Goal: Task Accomplishment & Management: Manage account settings

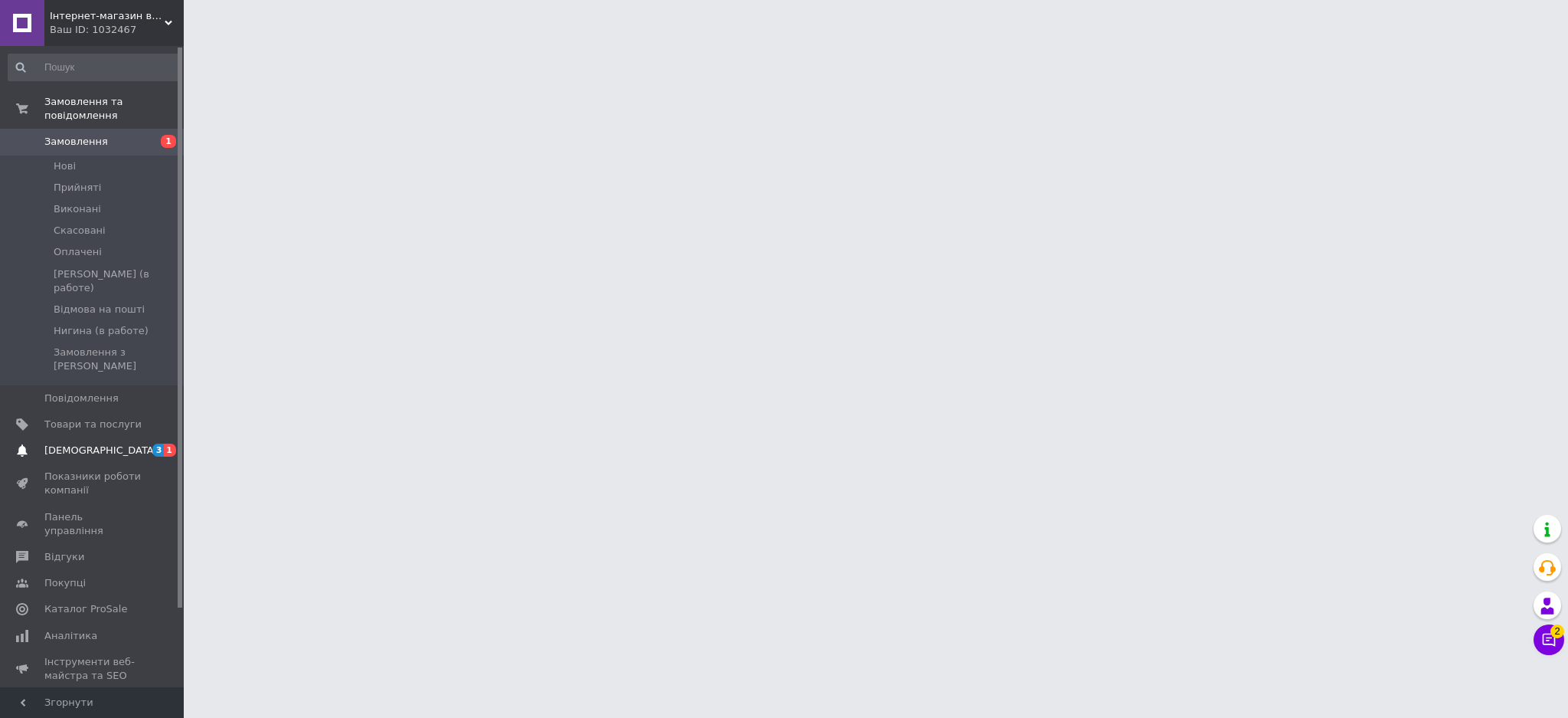
click at [92, 444] on span "[DEMOGRAPHIC_DATA]" at bounding box center [102, 451] width 114 height 14
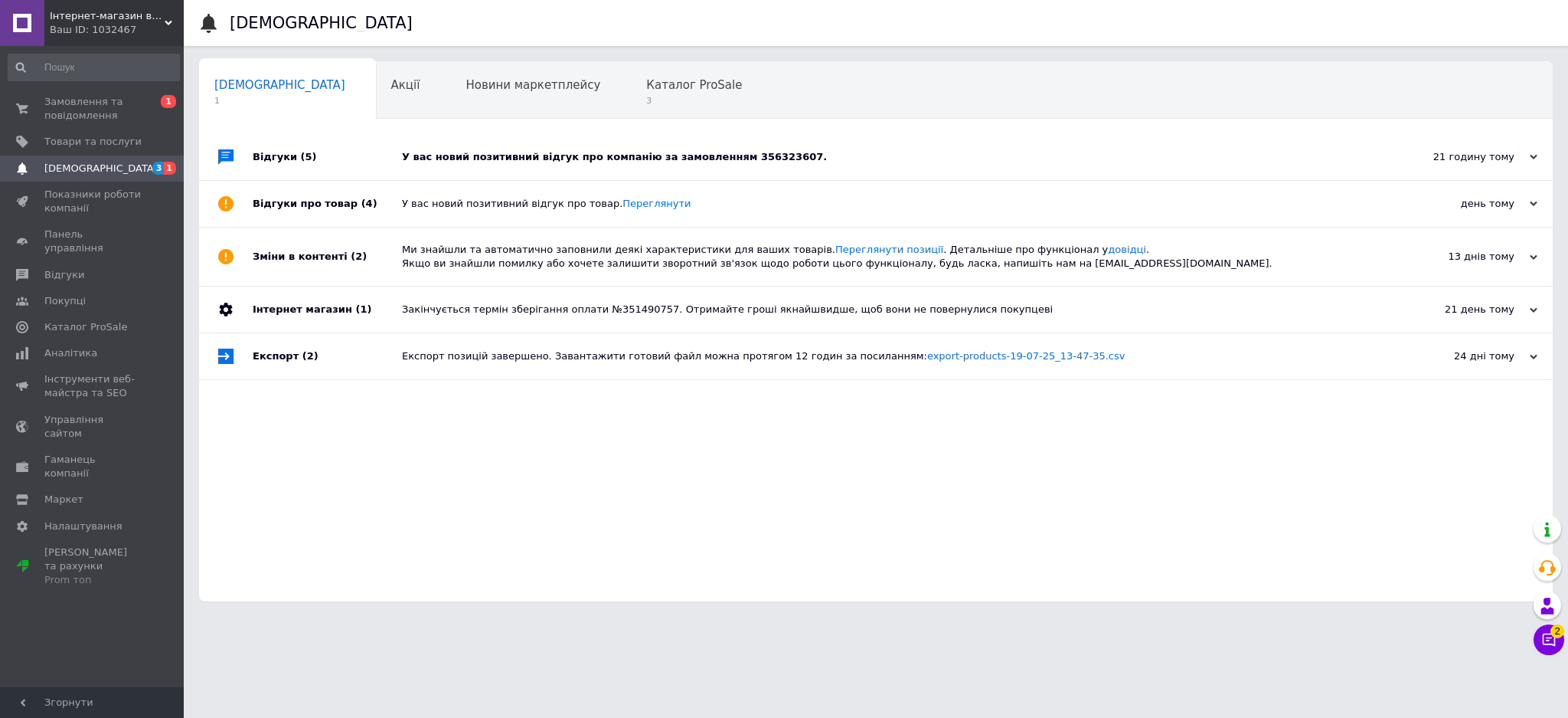
click at [685, 159] on div "У вас новий позитивний відгук про компанію за замовленням 356323607." at bounding box center [893, 157] width 982 height 14
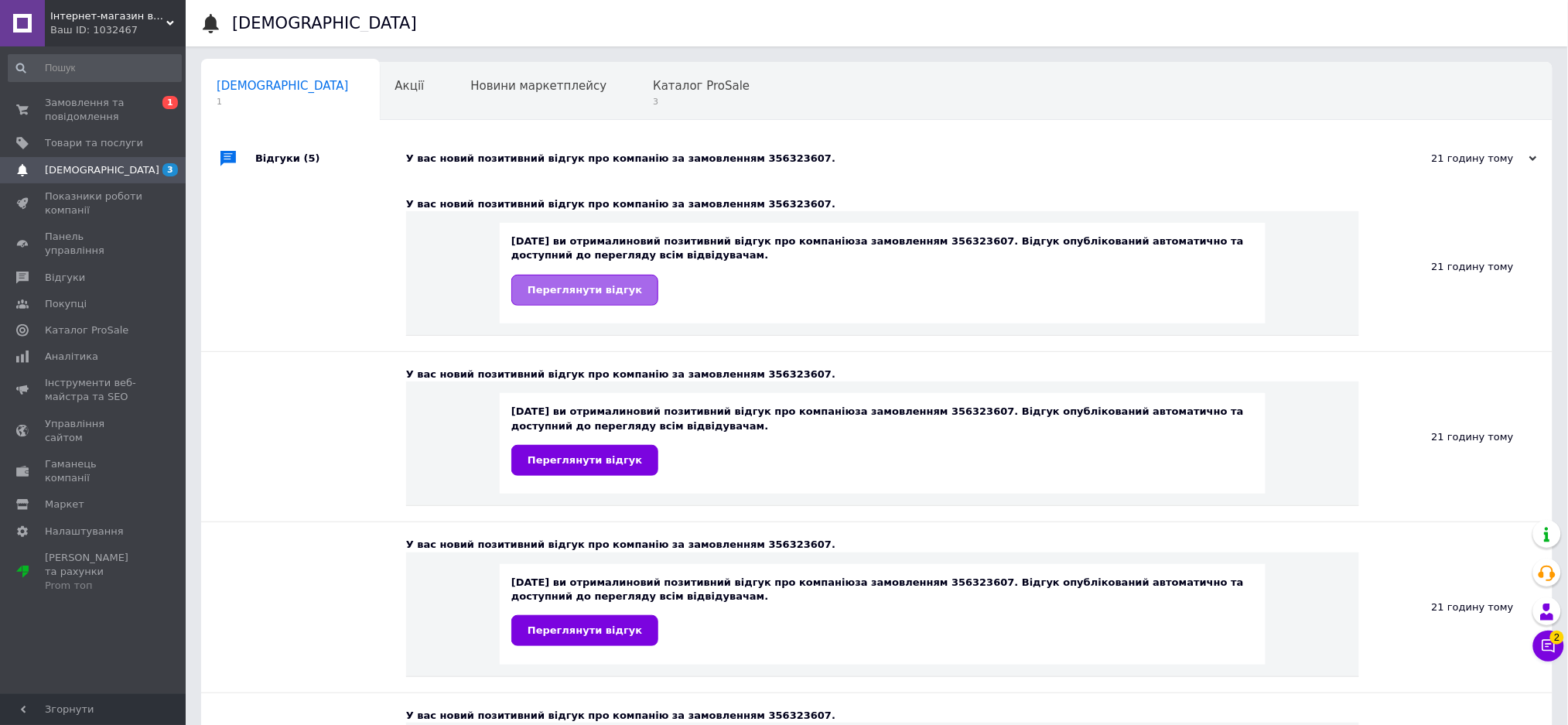
click at [608, 286] on span "Переглянути відгук" at bounding box center [585, 289] width 115 height 11
click at [653, 90] on span "Каталог ProSale" at bounding box center [700, 86] width 97 height 14
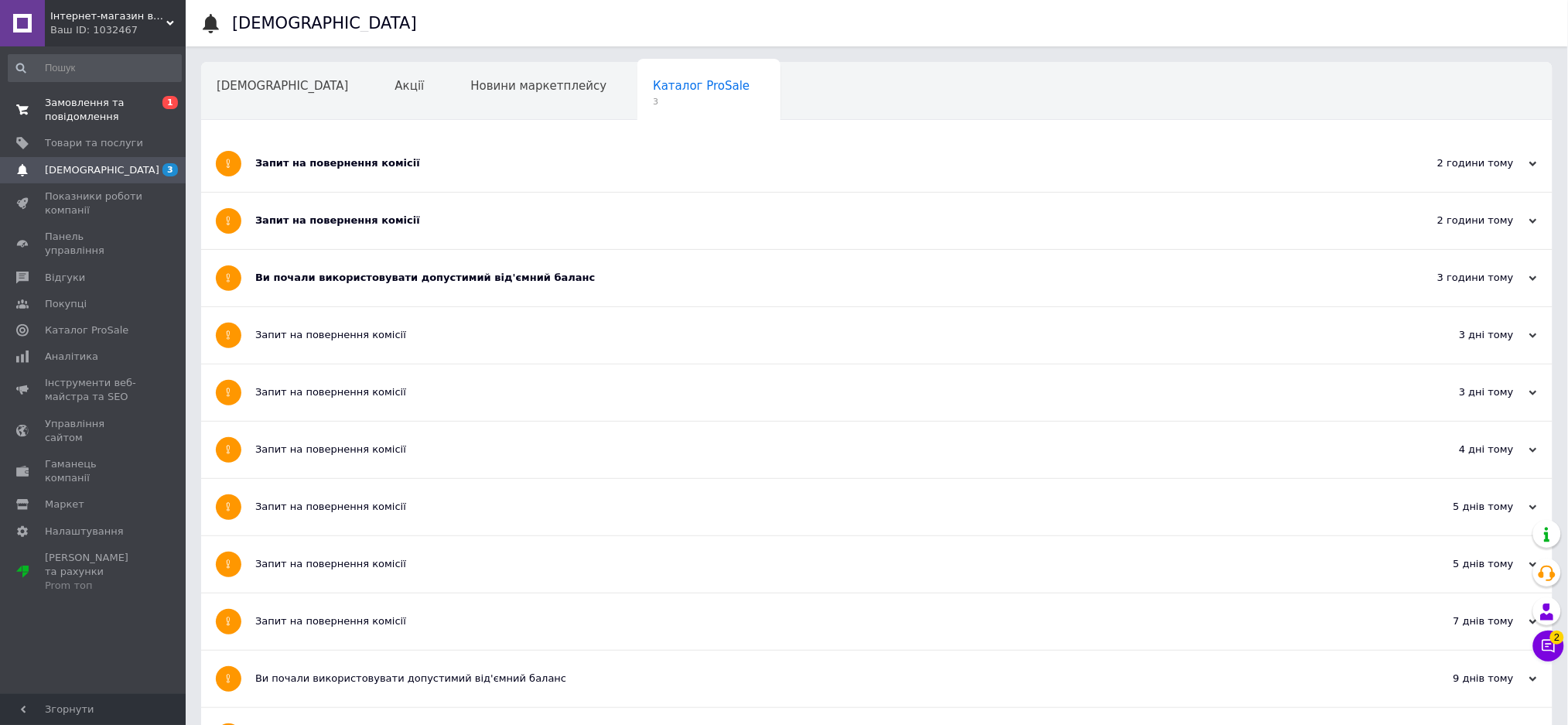
click at [80, 101] on span "Замовлення та повідомлення" at bounding box center [94, 110] width 98 height 28
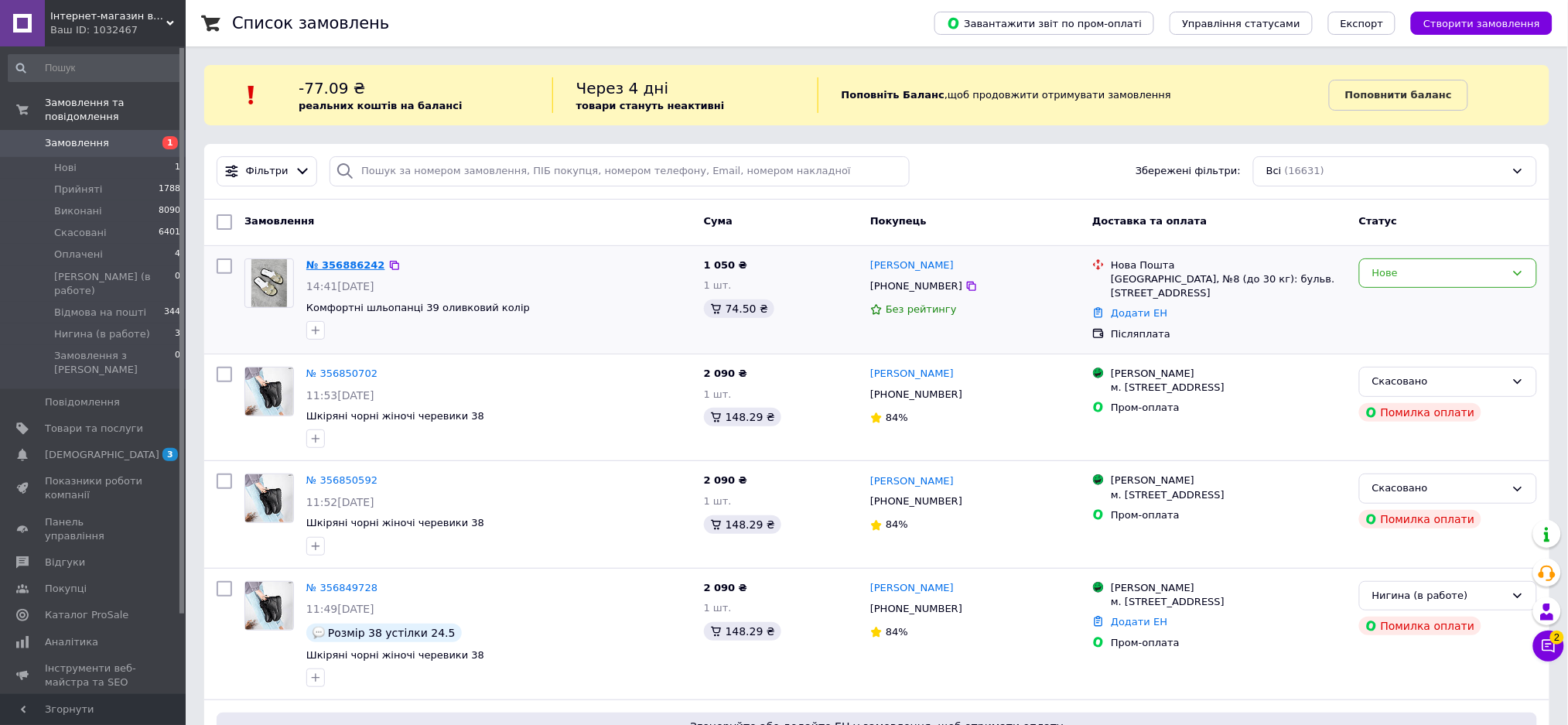
click at [319, 261] on link "№ 356886242" at bounding box center [345, 265] width 79 height 11
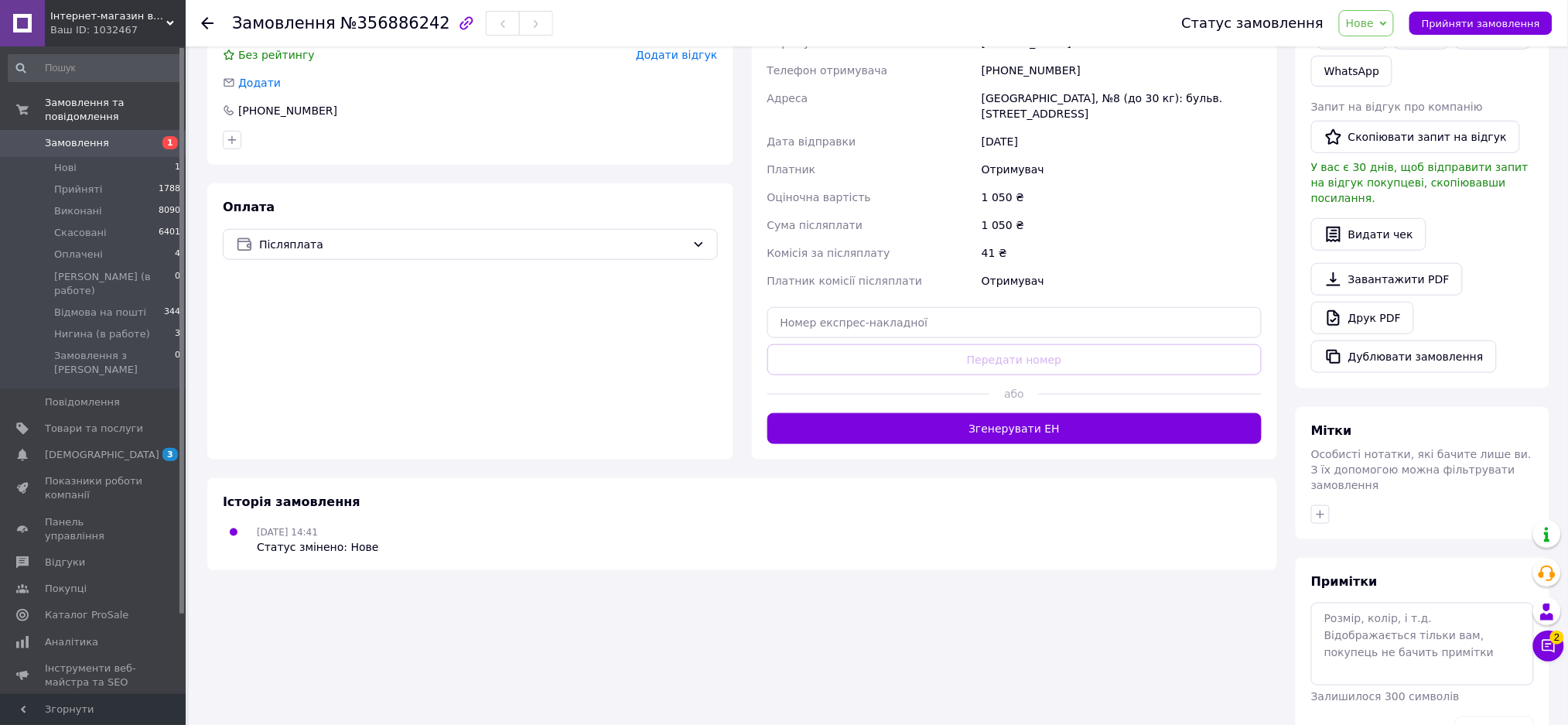
scroll to position [386, 0]
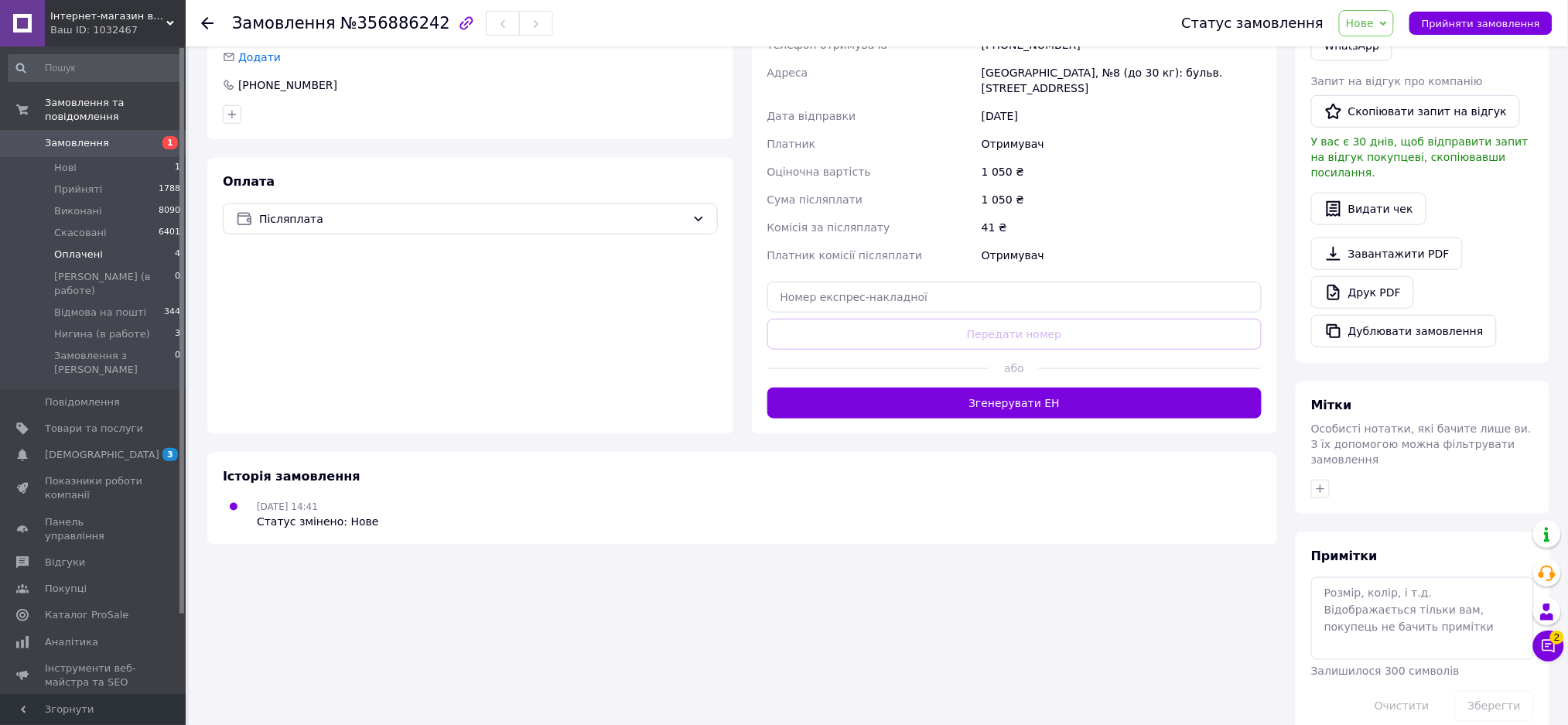
click at [128, 244] on li "Оплачені 4" at bounding box center [95, 254] width 190 height 22
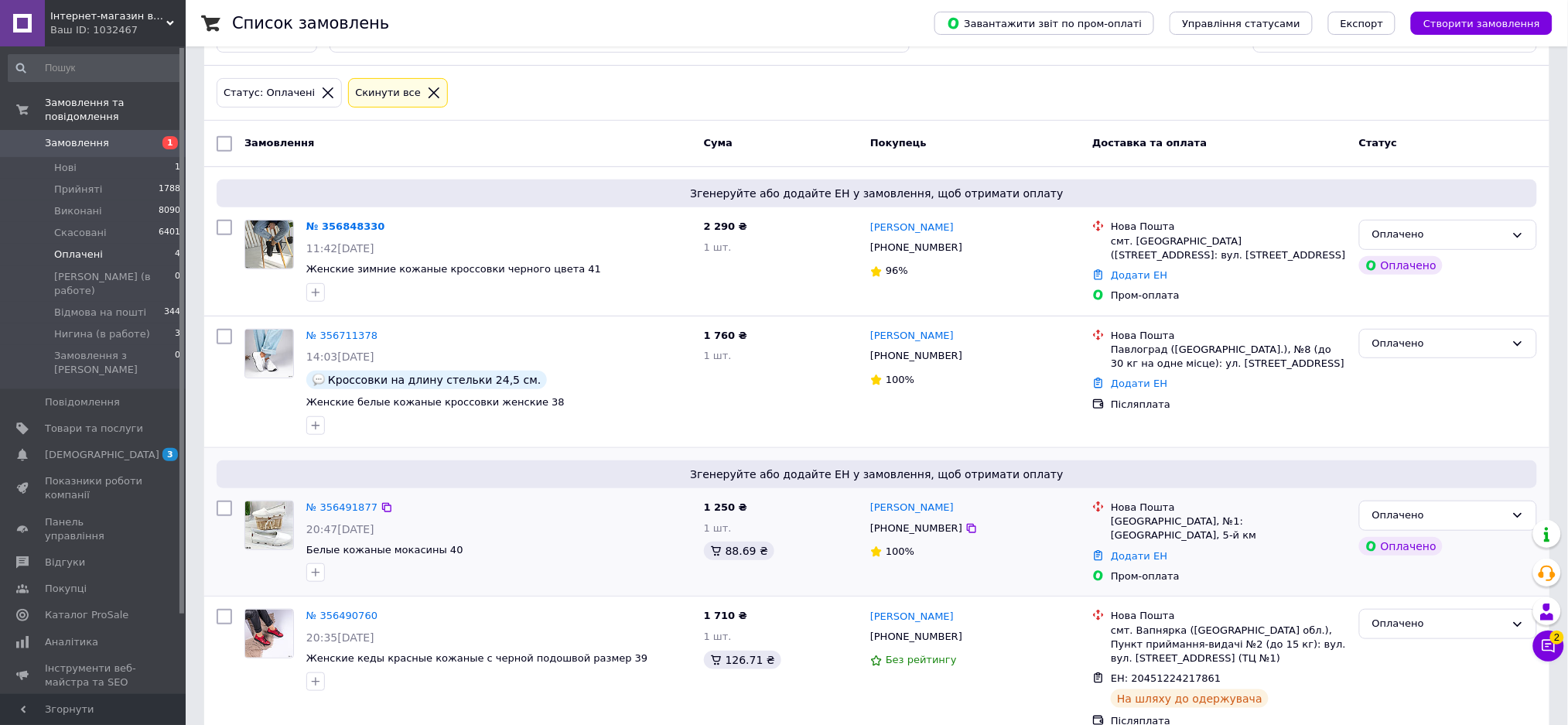
scroll to position [165, 0]
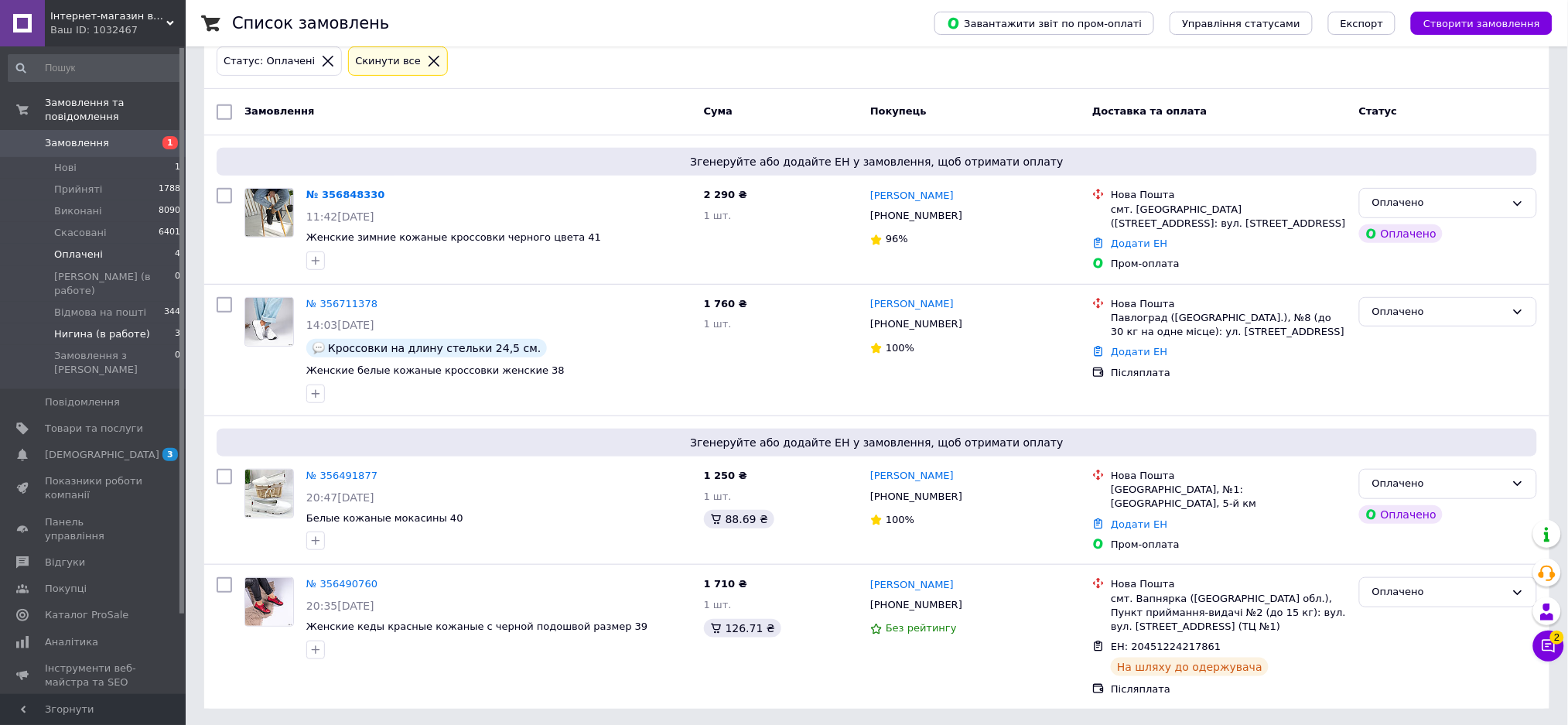
click at [112, 324] on li "Нигина (в работе) 3" at bounding box center [95, 334] width 190 height 22
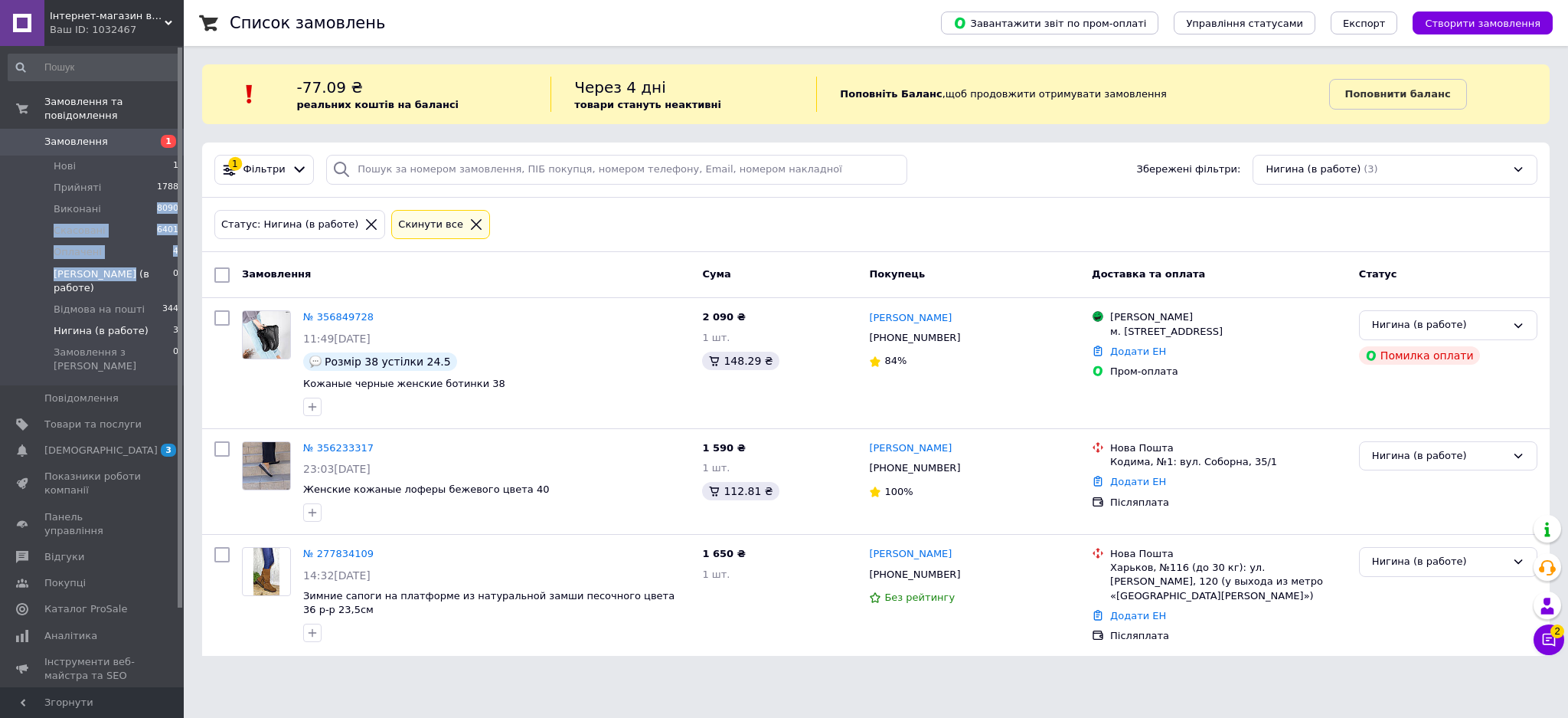
drag, startPoint x: 115, startPoint y: 190, endPoint x: 117, endPoint y: 252, distance: 62.0
click at [117, 252] on ul "Нові 1 Прийняті 1788 Виконані 8090 Скасовані 6401 Оплачені 4 Андрей (в работе) …" at bounding box center [94, 270] width 188 height 230
click at [113, 241] on li "Оплачені 4" at bounding box center [94, 252] width 188 height 22
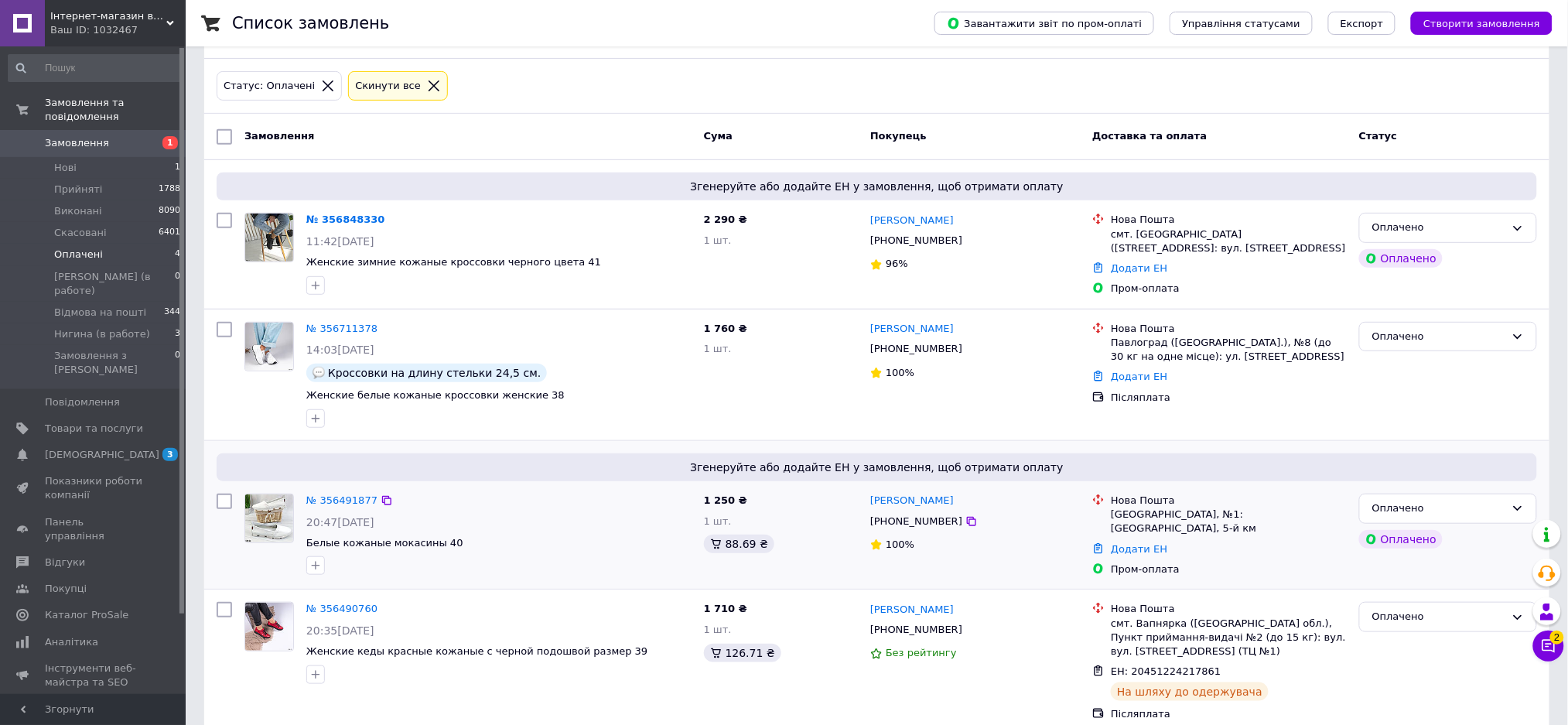
scroll to position [165, 0]
